Goal: Task Accomplishment & Management: Manage account settings

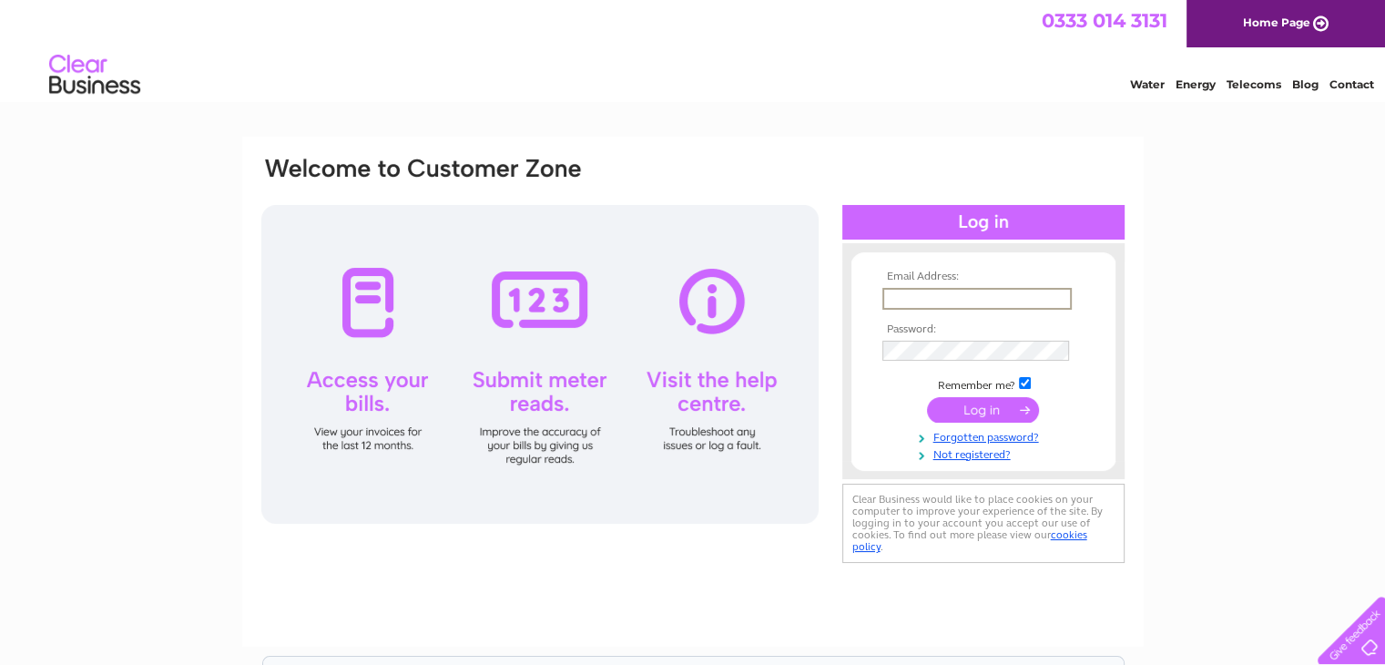
click at [910, 295] on input "text" at bounding box center [976, 299] width 189 height 22
type input "islocks@hotmail.co.uk"
click at [958, 408] on input "submit" at bounding box center [983, 408] width 112 height 25
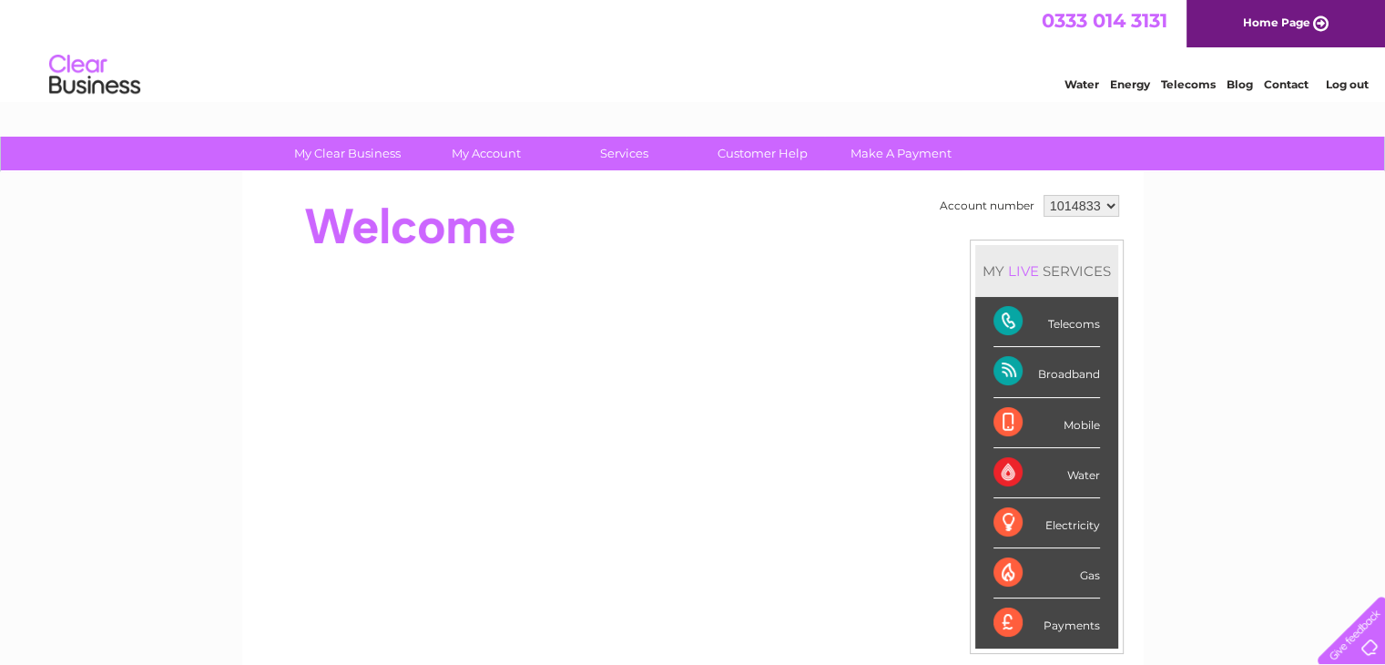
scroll to position [36, 0]
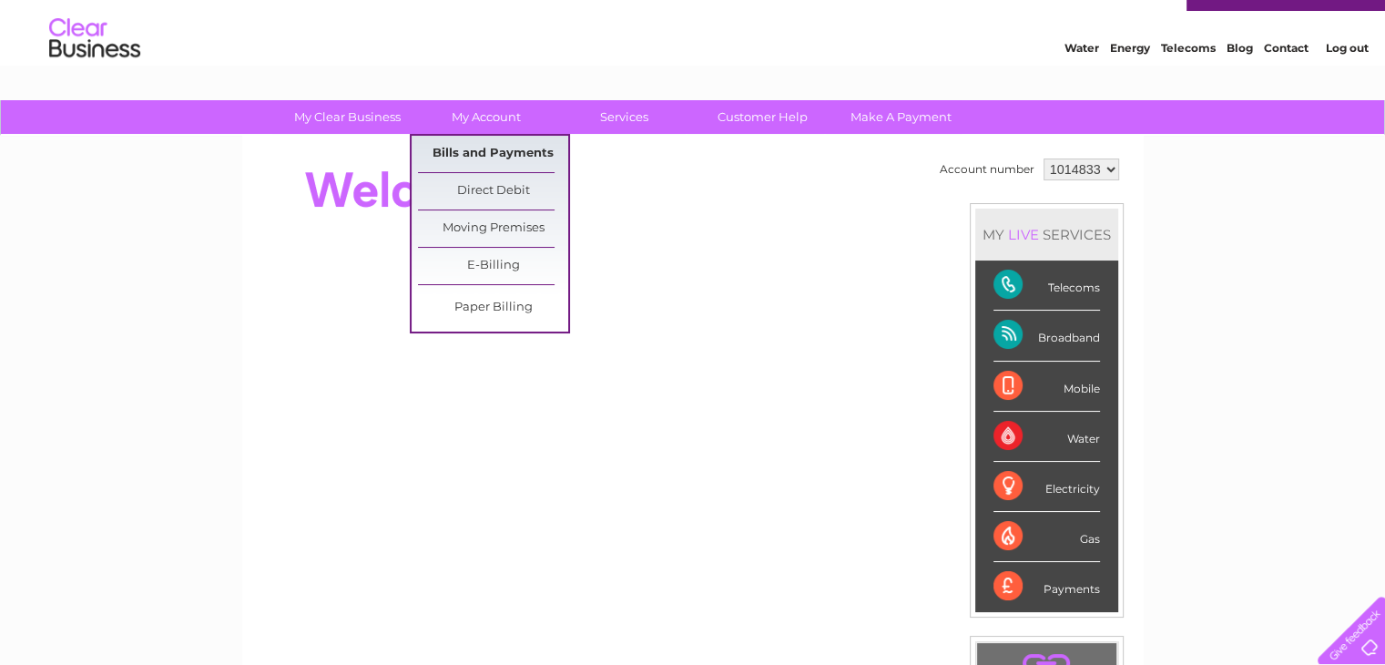
click at [472, 152] on link "Bills and Payments" at bounding box center [493, 154] width 150 height 36
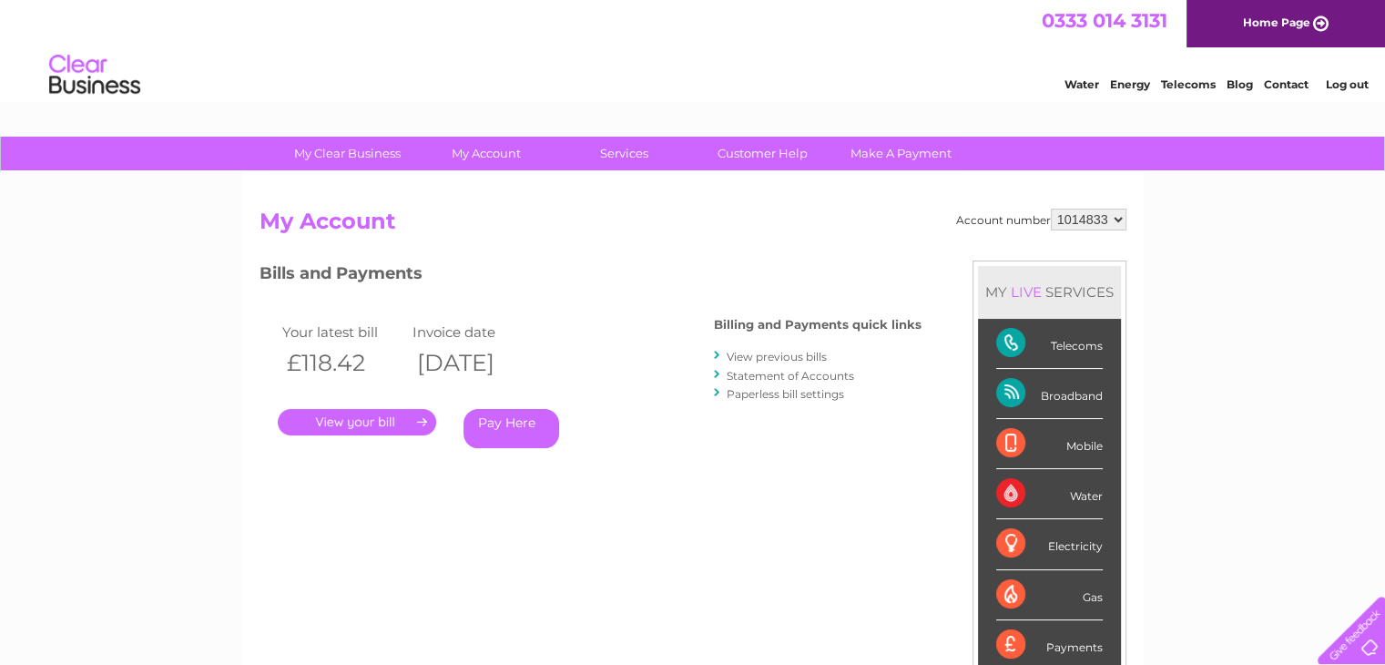
click at [379, 423] on link "." at bounding box center [357, 422] width 158 height 26
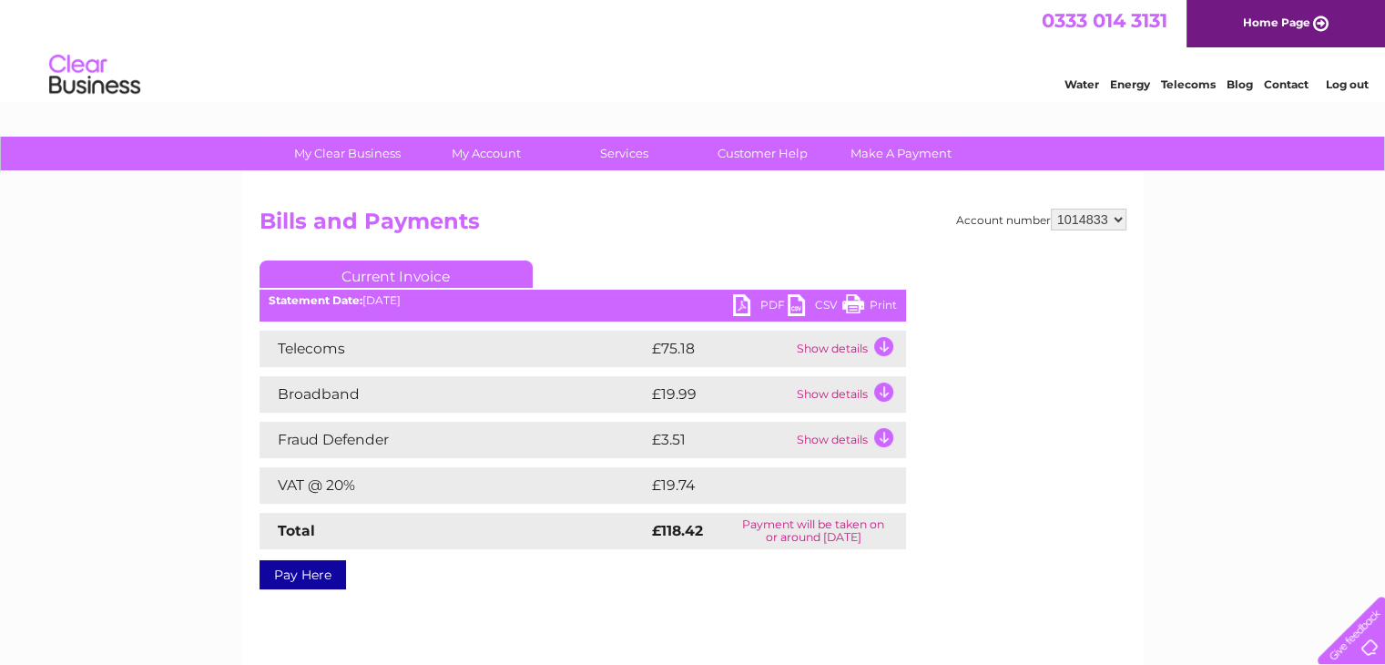
click at [870, 301] on link "Print" at bounding box center [869, 307] width 55 height 26
click at [1355, 81] on link "Log out" at bounding box center [1346, 84] width 43 height 14
